Goal: Register for event/course

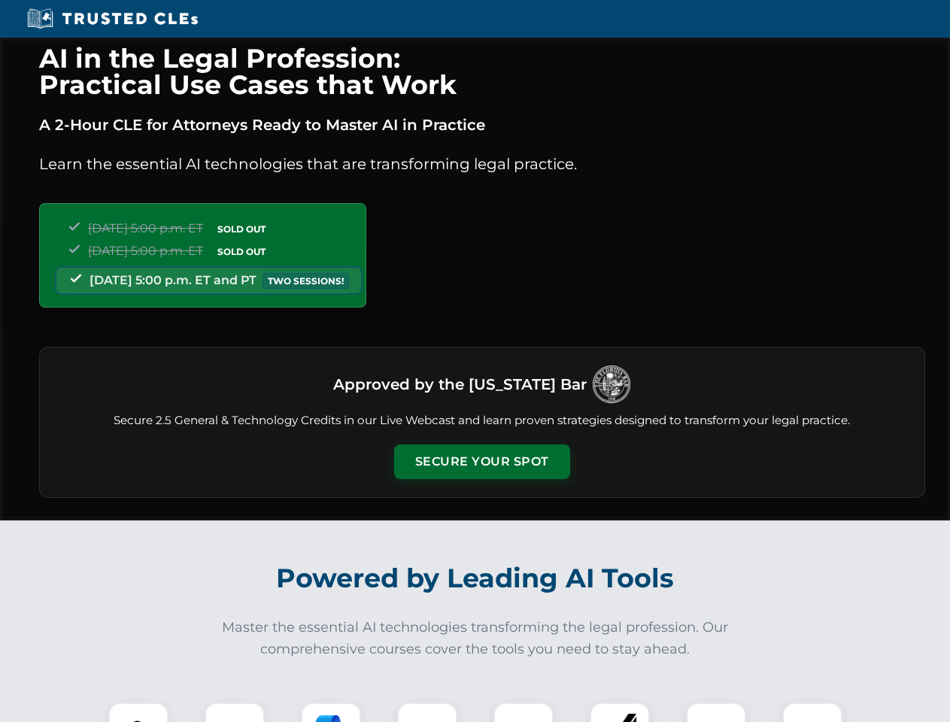
click at [481, 462] on button "Secure Your Spot" at bounding box center [482, 461] width 176 height 35
click at [138, 712] on img at bounding box center [139, 733] width 44 height 44
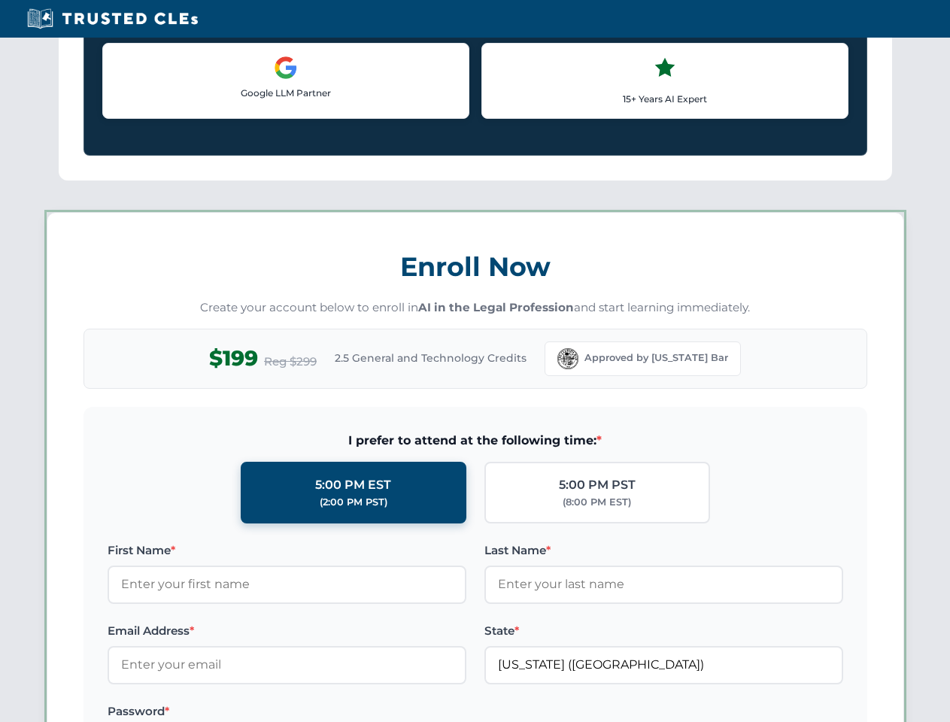
click at [331, 712] on label "Password *" at bounding box center [287, 711] width 359 height 18
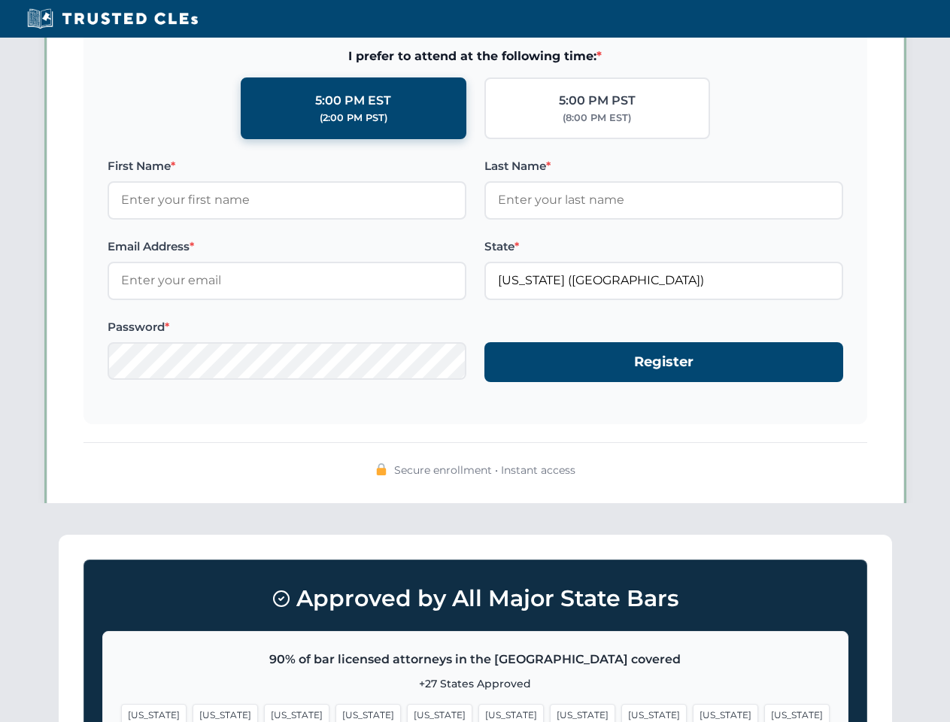
click at [693, 712] on span "[US_STATE]" at bounding box center [725, 715] width 65 height 22
